Goal: Transaction & Acquisition: Purchase product/service

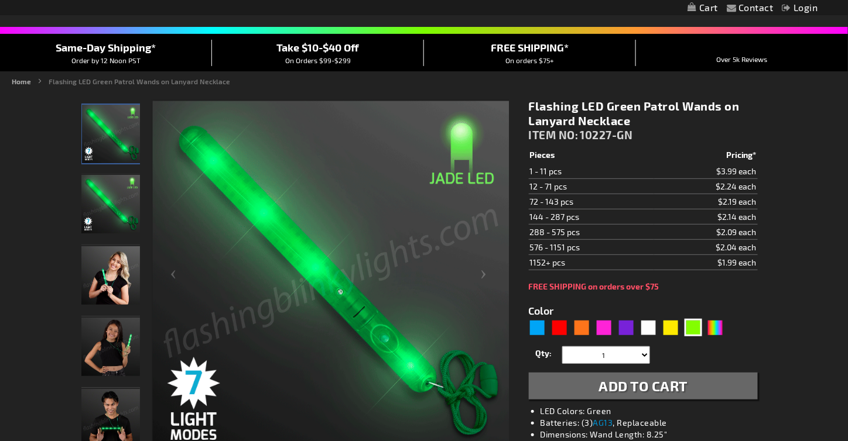
click at [106, 202] on img "Light Up Green LED Patrol Wand" at bounding box center [110, 204] width 59 height 59
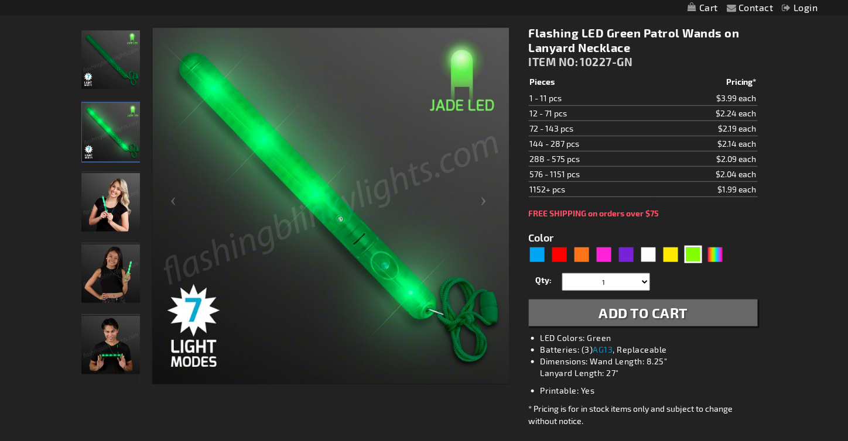
scroll to position [156, 0]
click at [116, 204] on img "Woman displaying Light Up Green LED Patrol Wand" at bounding box center [110, 202] width 59 height 59
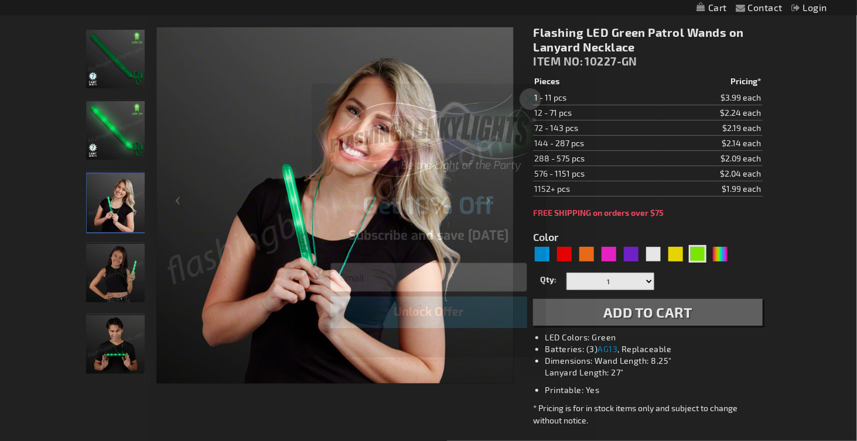
click at [531, 100] on icon "Close dialog" at bounding box center [530, 99] width 8 height 8
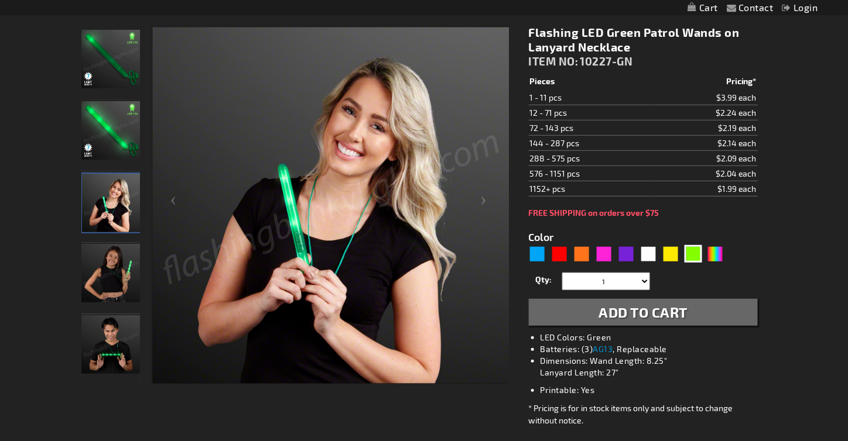
click at [112, 269] on img "Flashing LED Green Patrol Wands on Lanyard Necklace" at bounding box center [110, 273] width 59 height 59
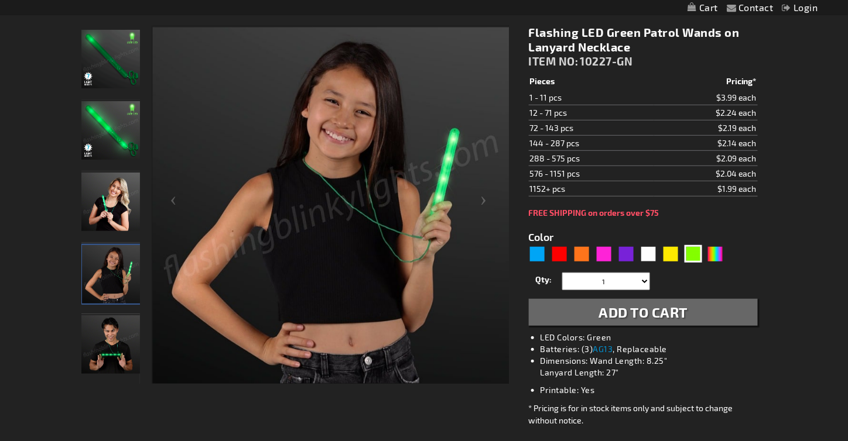
click at [107, 211] on img "Woman displaying Light Up Green LED Patrol Wand" at bounding box center [110, 202] width 59 height 59
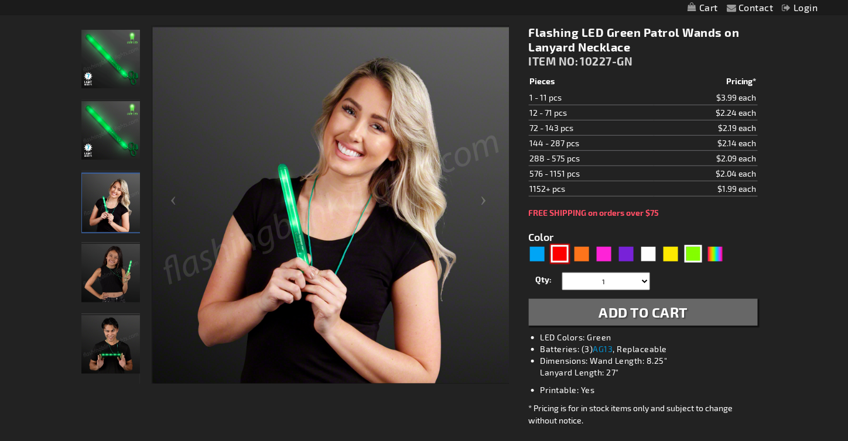
click at [560, 256] on div "Red" at bounding box center [560, 254] width 18 height 18
type input "5641"
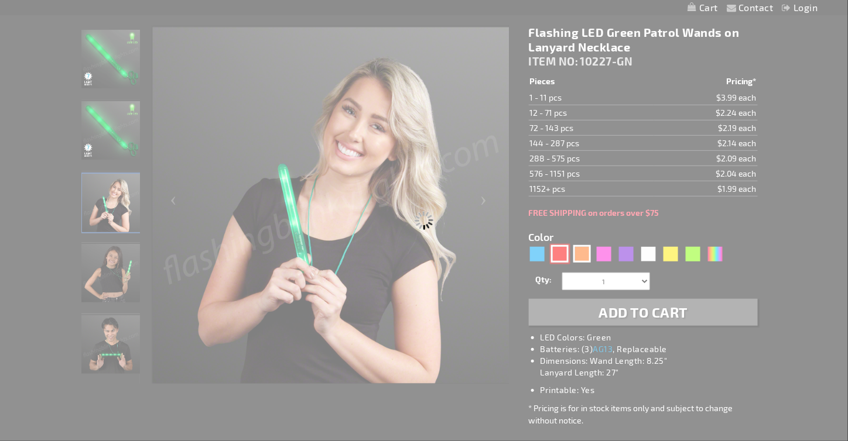
type input "10227-RD"
type input "Customize - Flashing LED Red Patrol Wands on Lanyard Necklace - ITEM NO: 10227-…"
select select
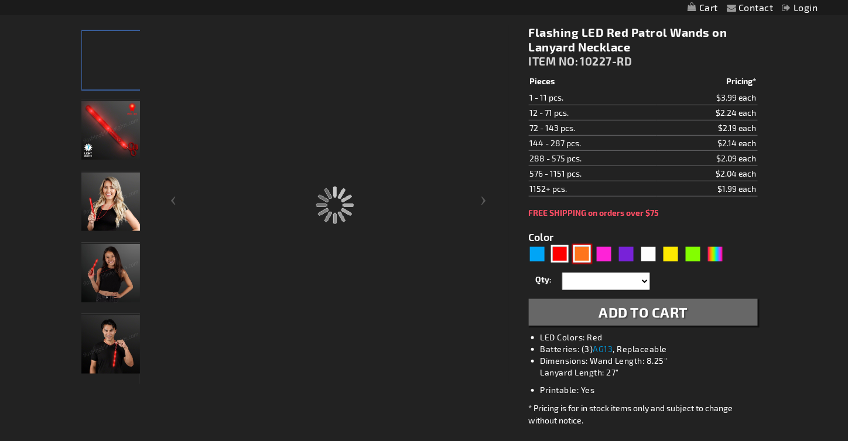
click at [579, 251] on div "Orange" at bounding box center [582, 254] width 18 height 18
type input "5637"
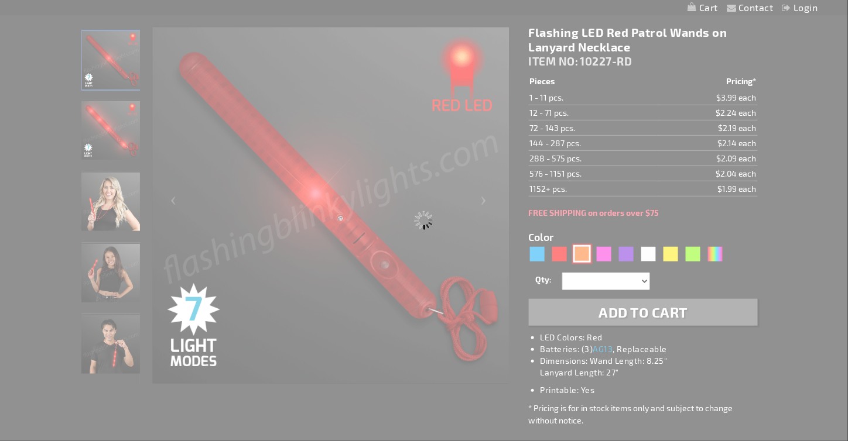
type input "10227-OR"
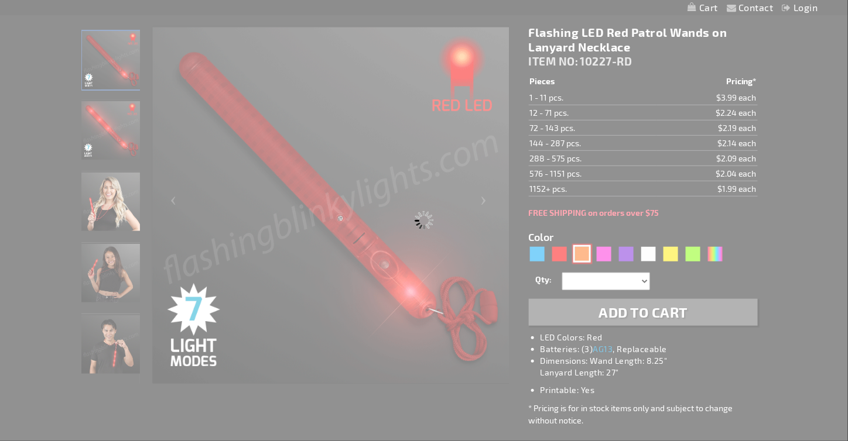
type input "Customize - Flashing Orange Lights Patrol Wand on Breakaway Lanyard - ITEM NO: …"
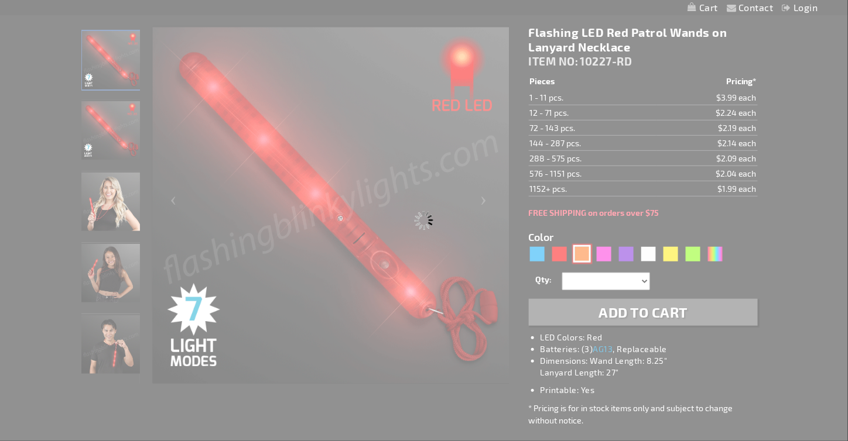
select select
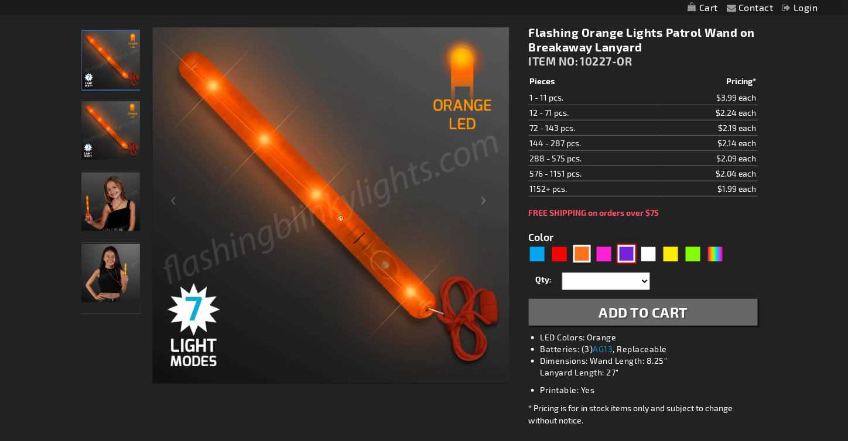
click at [626, 253] on div "Purple" at bounding box center [627, 254] width 18 height 18
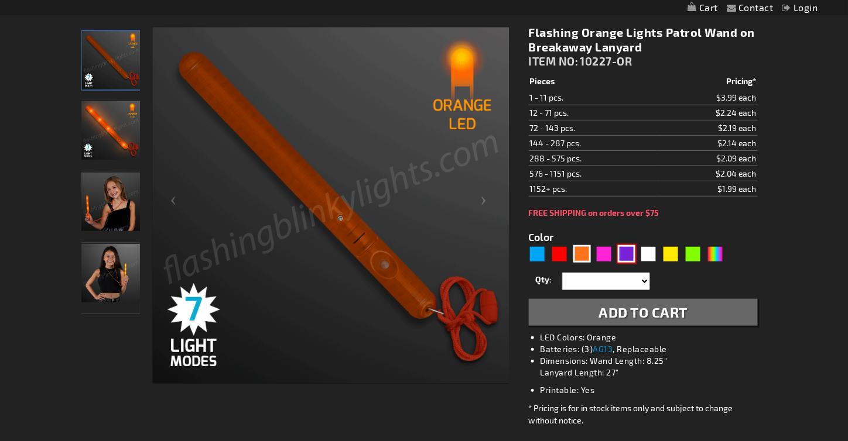
type input "5640"
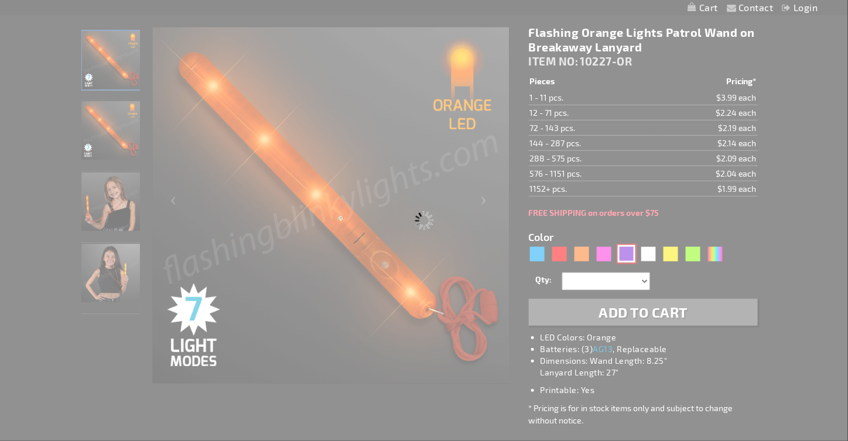
type input "10227-PR"
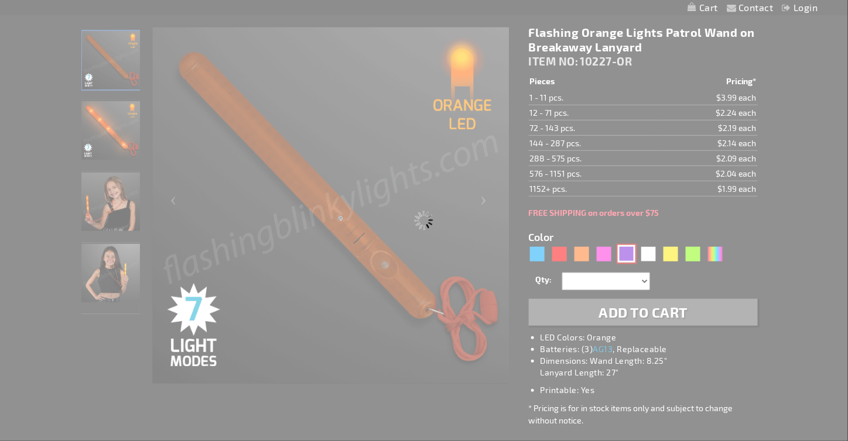
type input "Customize - LED Flashing Purple Patrol Wand on Lanyard Necklace - ITEM NO: 1022…"
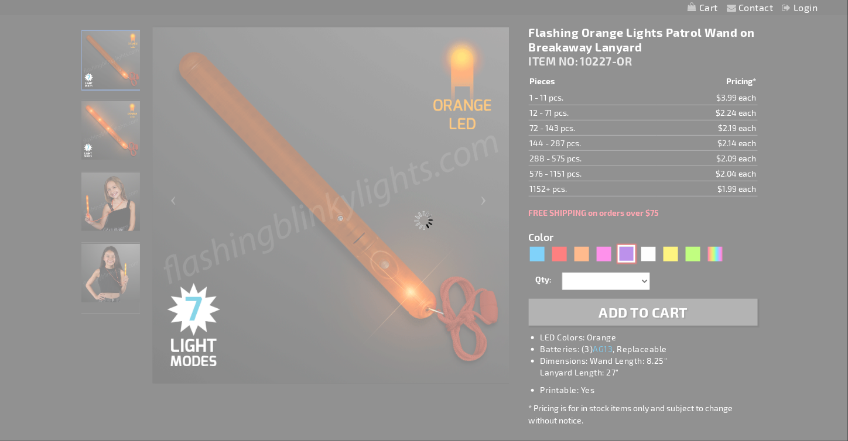
select select
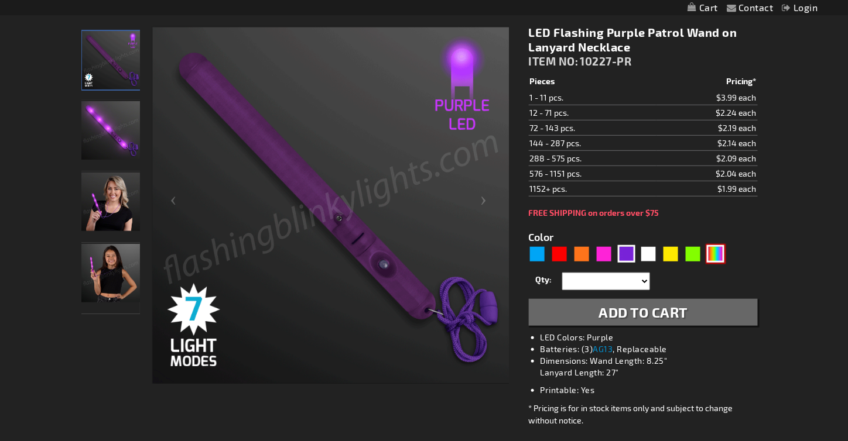
click at [714, 252] on div "Multicolor" at bounding box center [716, 254] width 18 height 18
type input "5659"
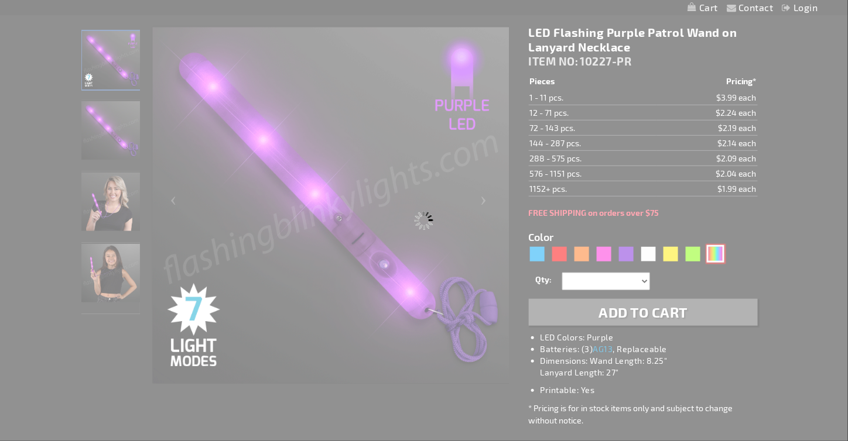
type input "10227-MLT"
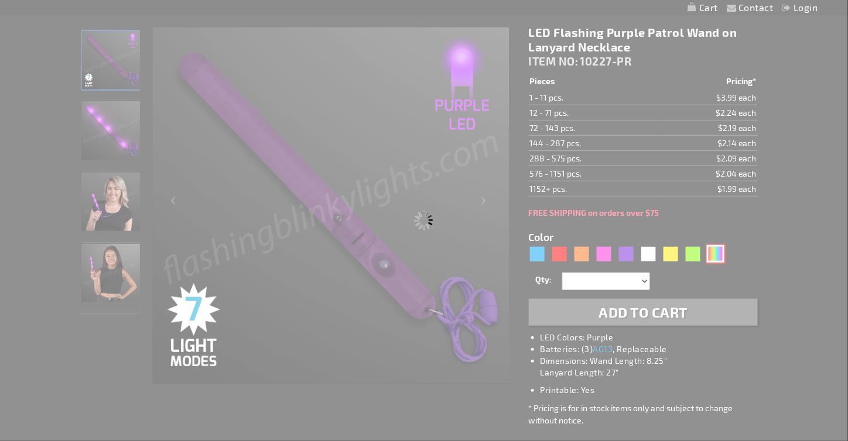
type input "Customize - Multicolor Flashing LED Wand (Patrol Wand) - ITEM NO: 10227-MLT"
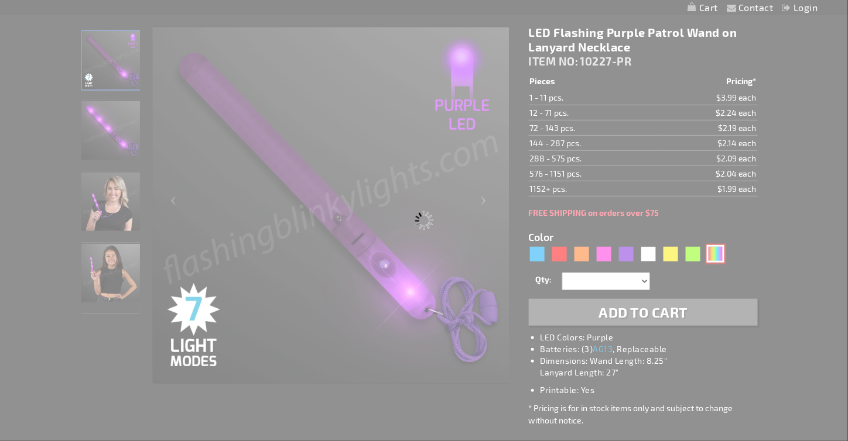
select select
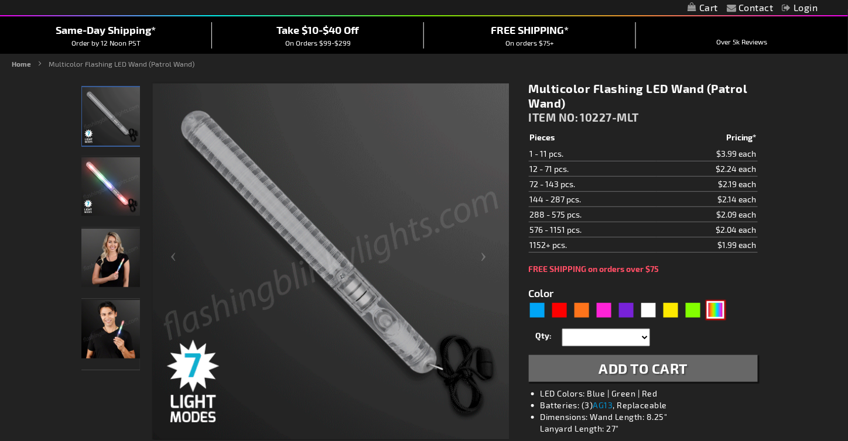
scroll to position [100, 0]
click at [694, 307] on div "Green" at bounding box center [693, 311] width 18 height 18
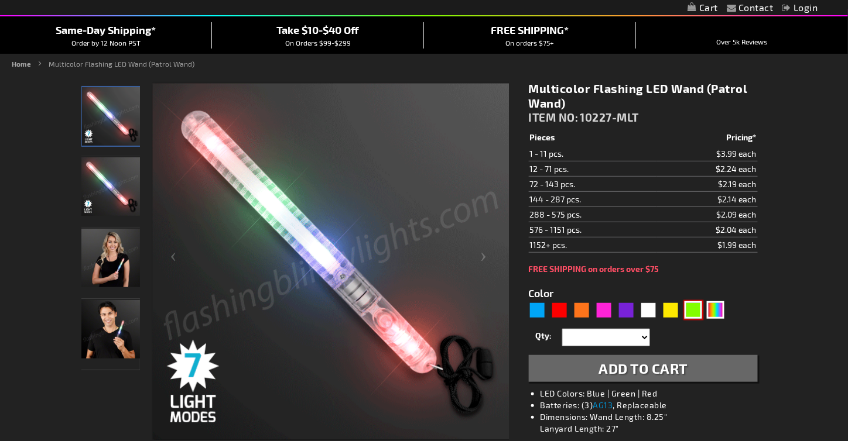
type input "5648"
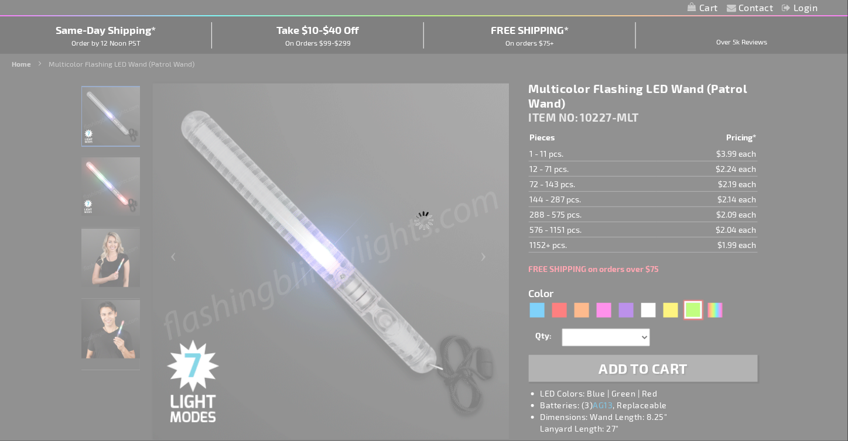
type input "10227-GN"
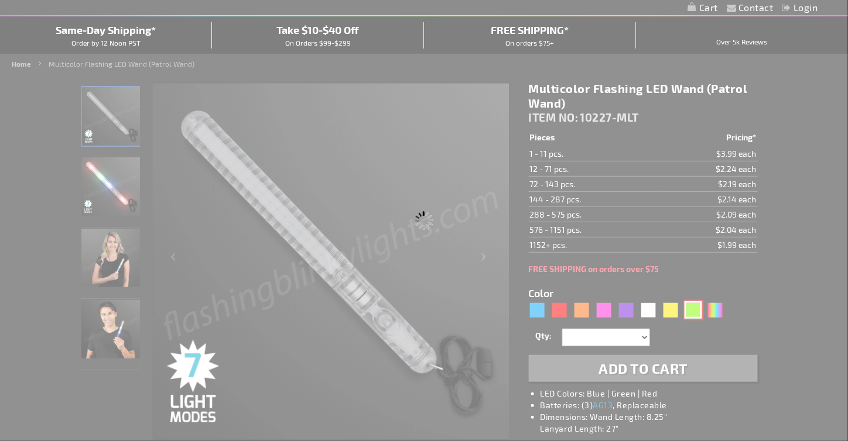
type input "Customize - Flashing LED Green Patrol Wands on Lanyard Necklace - ITEM NO: 1022…"
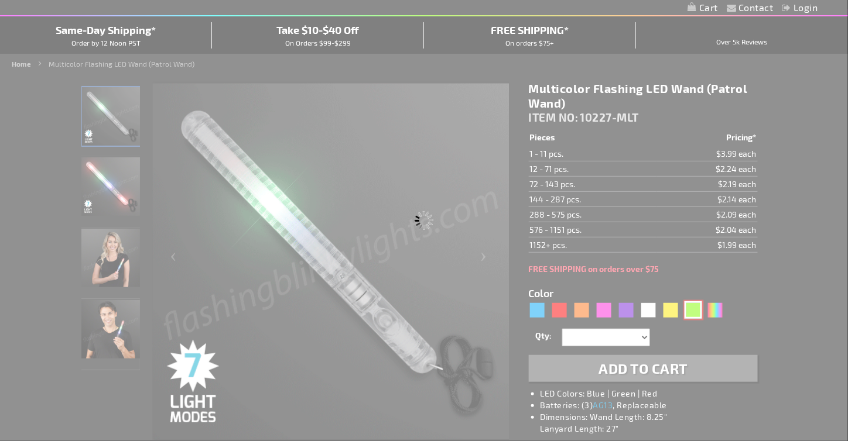
select select
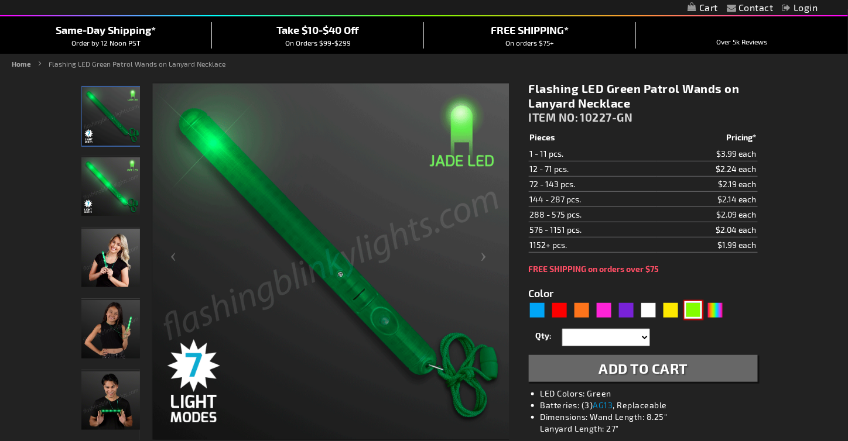
click at [125, 183] on img at bounding box center [110, 186] width 59 height 59
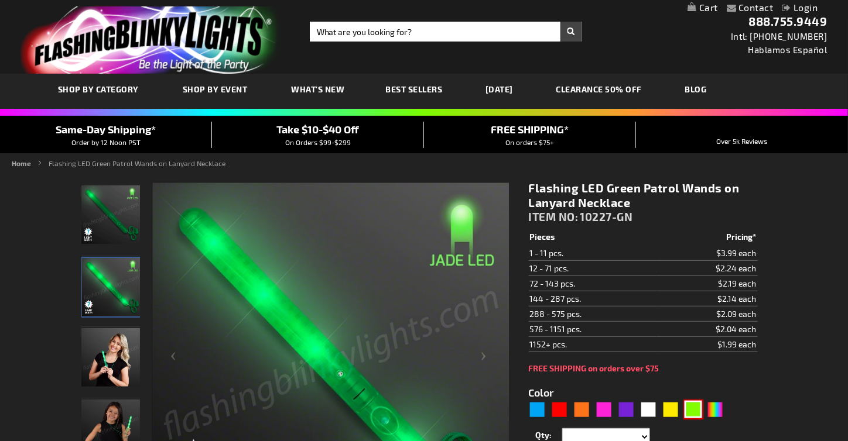
scroll to position [1, 0]
